Goal: Task Accomplishment & Management: Use online tool/utility

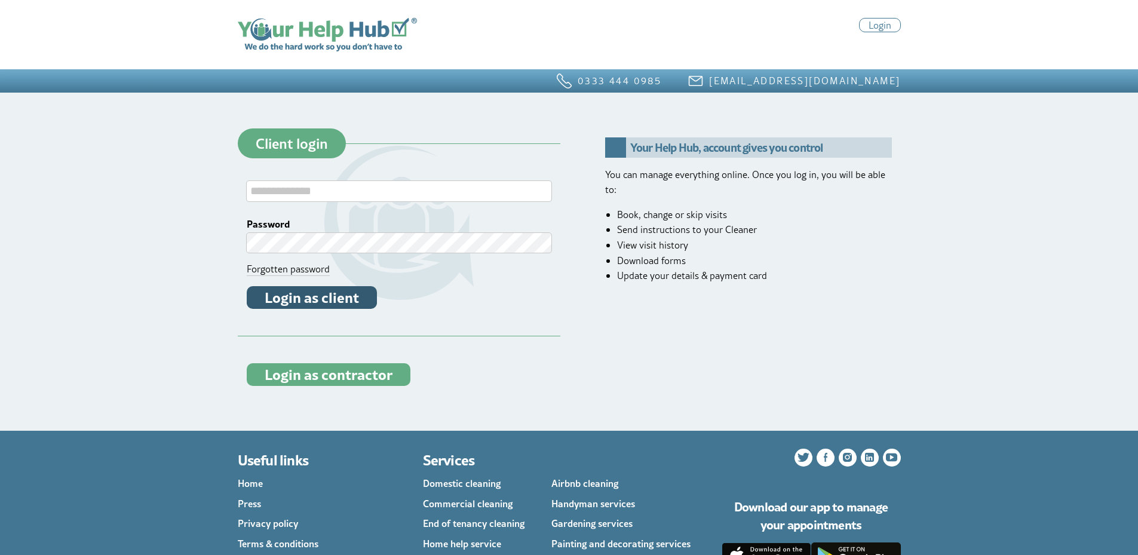
type input "**********"
click at [350, 303] on button "Login as client" at bounding box center [312, 297] width 130 height 23
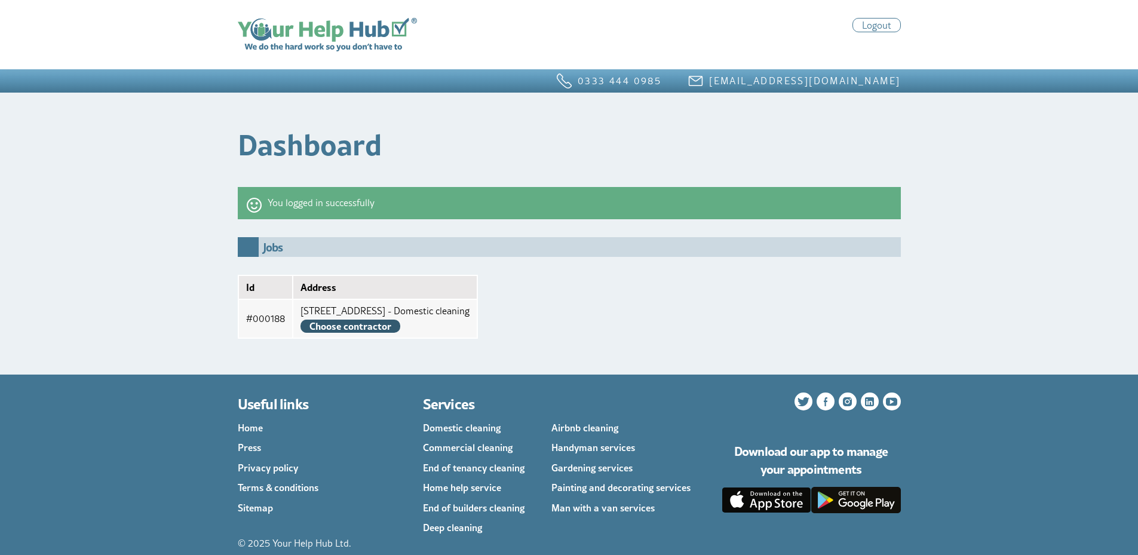
click at [362, 326] on link "Choose contractor" at bounding box center [351, 326] width 100 height 13
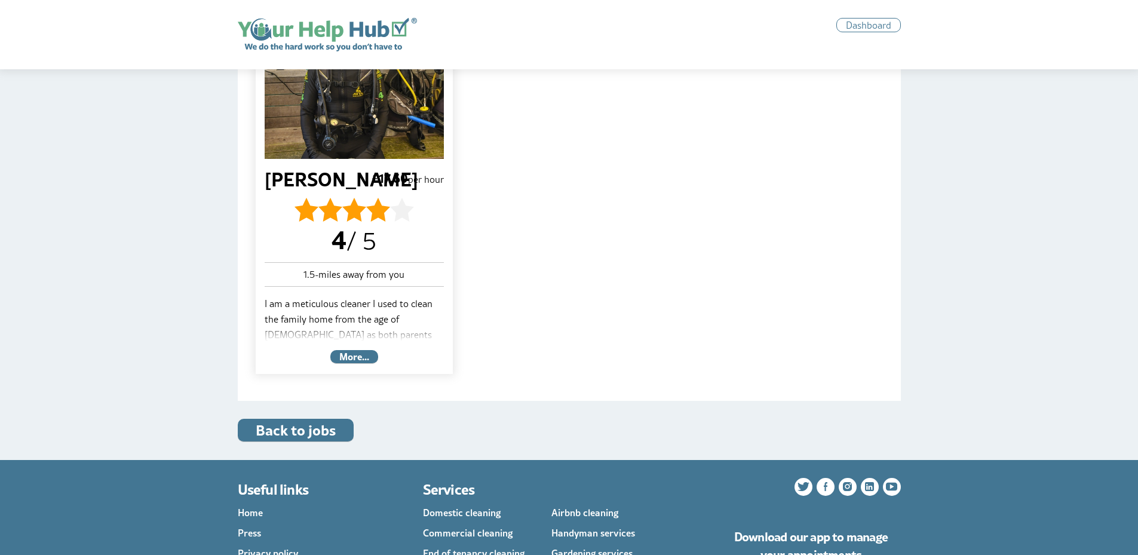
scroll to position [418, 0]
click at [367, 356] on link "More..." at bounding box center [354, 356] width 48 height 13
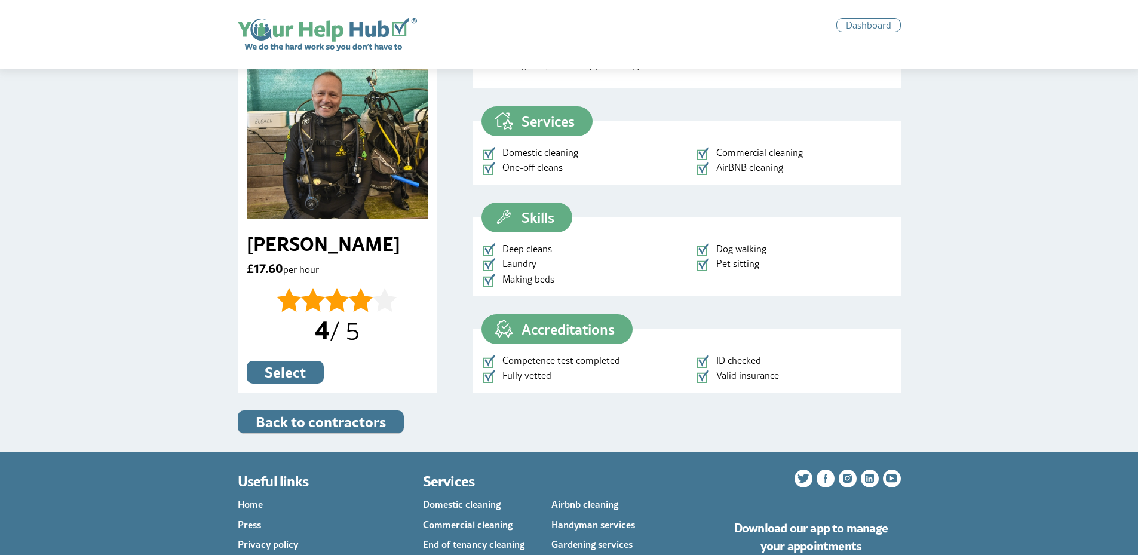
scroll to position [552, 0]
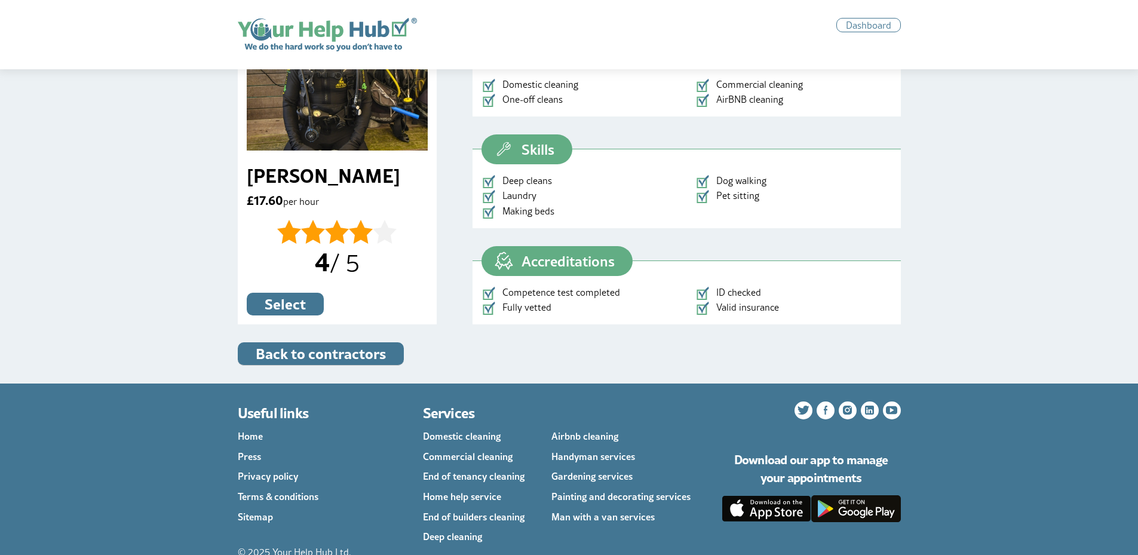
click at [313, 220] on div at bounding box center [325, 232] width 96 height 24
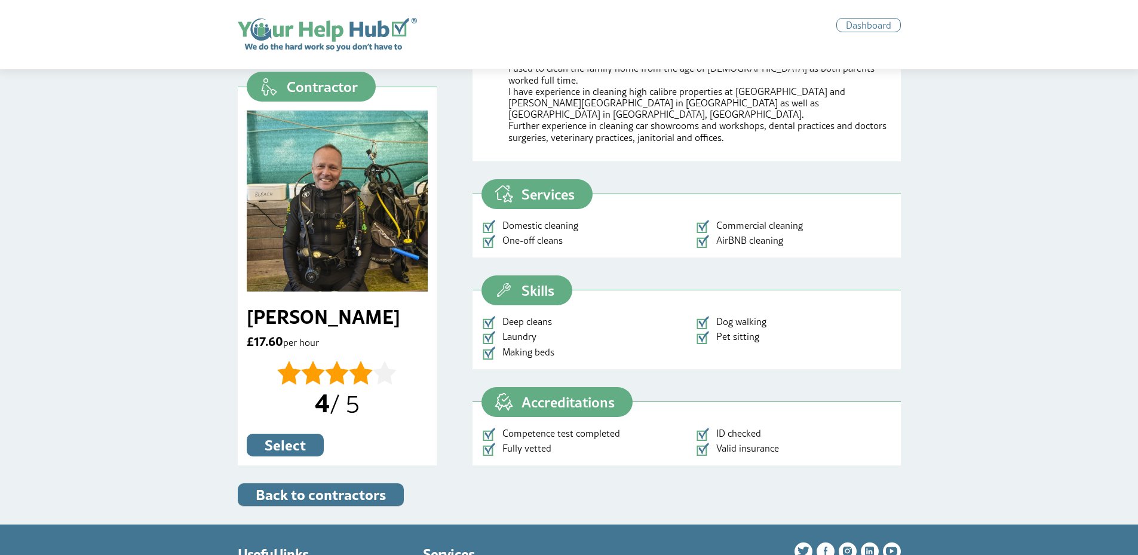
scroll to position [433, 0]
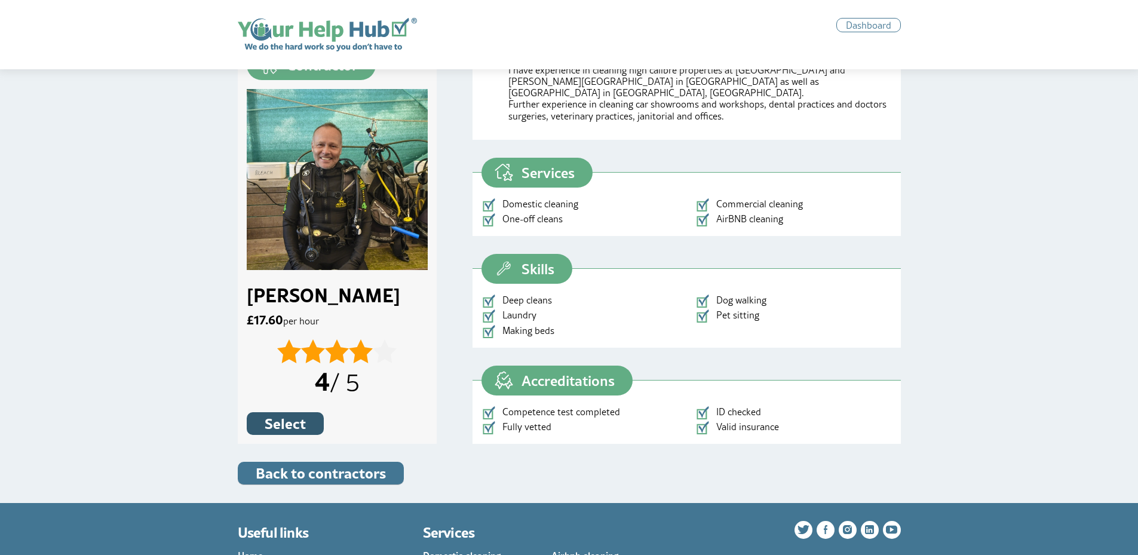
click at [304, 412] on button "Select" at bounding box center [285, 423] width 77 height 23
